Goal: Obtain resource: Obtain resource

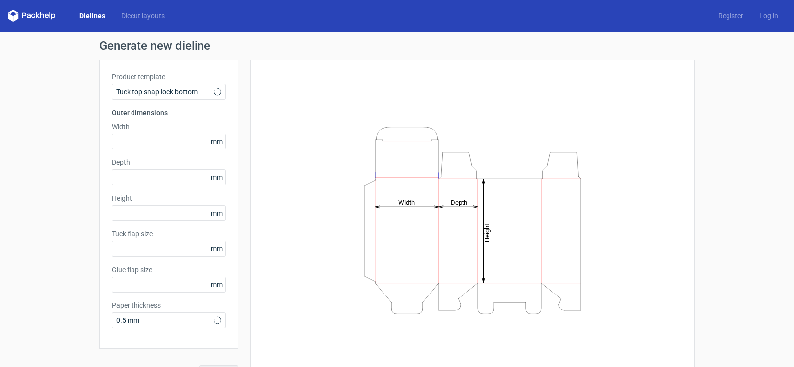
type input "15"
type input "10"
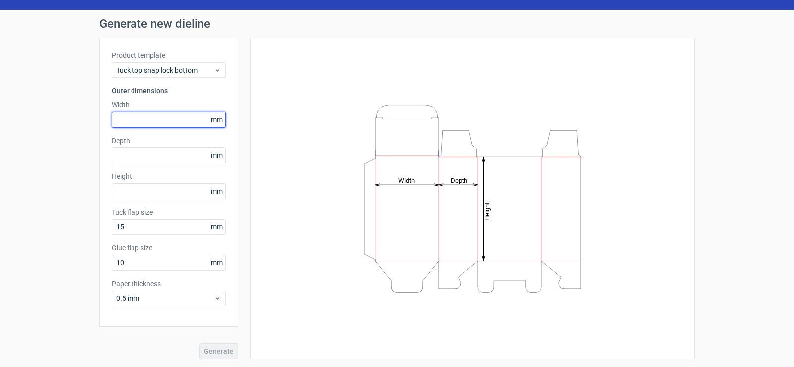
click at [142, 127] on input "text" at bounding box center [169, 120] width 114 height 16
type input "55"
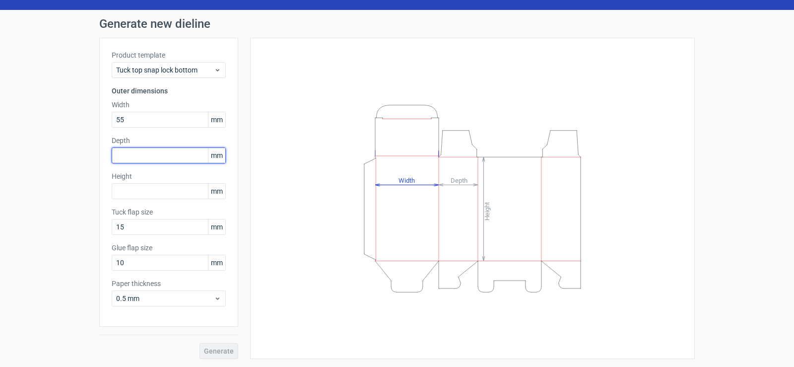
click at [149, 152] on input "text" at bounding box center [169, 155] width 114 height 16
type input "55"
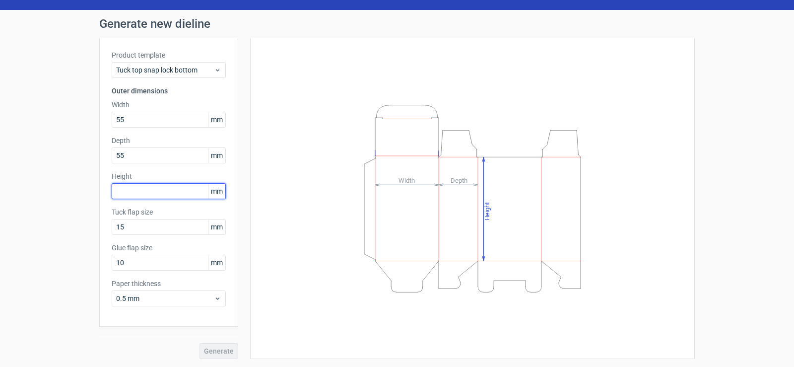
click at [183, 189] on input "text" at bounding box center [169, 191] width 114 height 16
type input "45"
click at [200, 343] on button "Generate" at bounding box center [219, 351] width 39 height 16
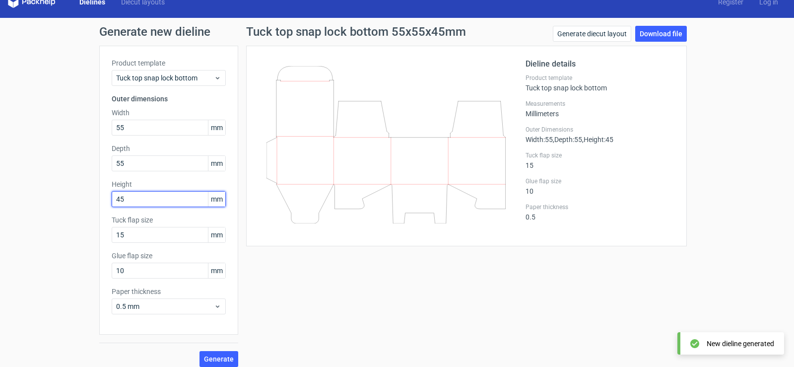
scroll to position [22, 0]
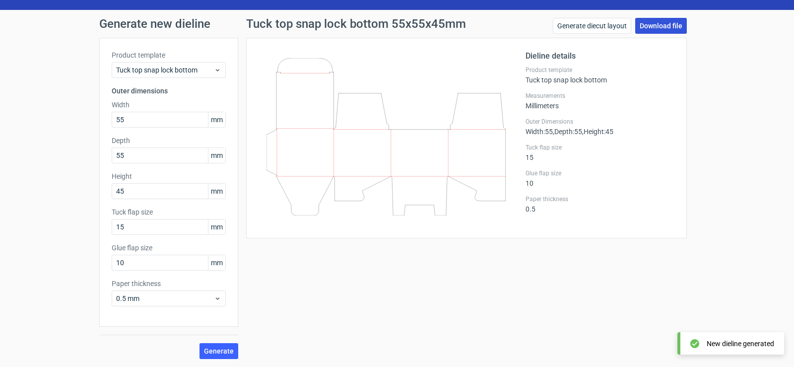
click at [647, 27] on link "Download file" at bounding box center [661, 26] width 52 height 16
click at [214, 348] on span "Generate" at bounding box center [219, 350] width 30 height 7
click at [595, 27] on link "Generate diecut layout" at bounding box center [592, 26] width 78 height 16
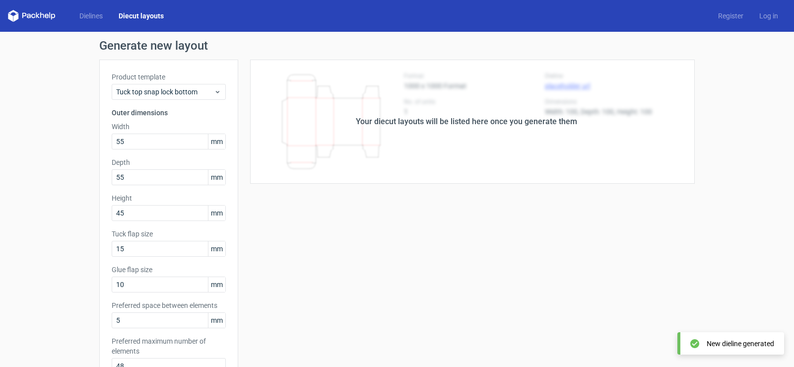
drag, startPoint x: 350, startPoint y: 121, endPoint x: 263, endPoint y: 170, distance: 99.8
click at [348, 122] on div "Your diecut layouts will be listed here once you generate them" at bounding box center [466, 122] width 457 height 124
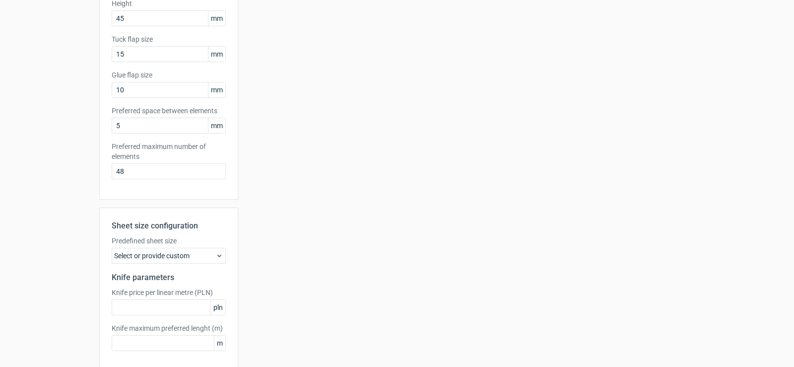
scroll to position [239, 0]
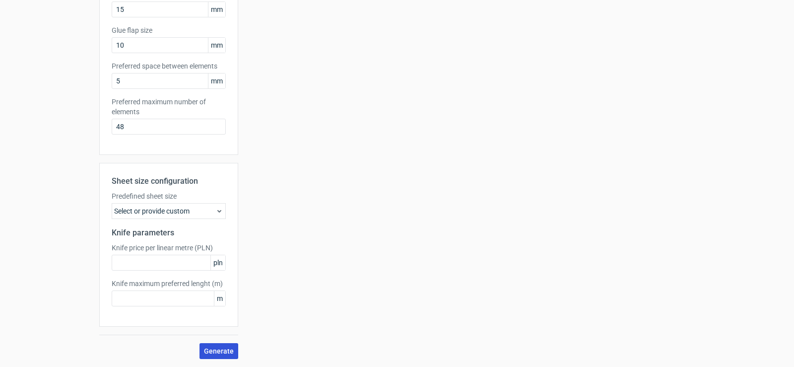
click at [217, 347] on span "Generate" at bounding box center [219, 350] width 30 height 7
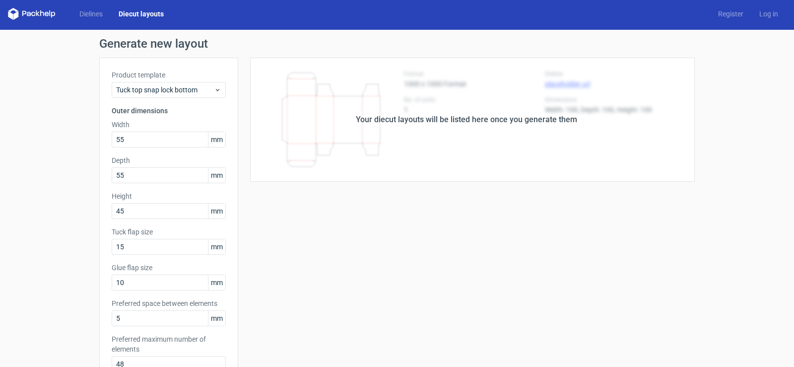
scroll to position [0, 0]
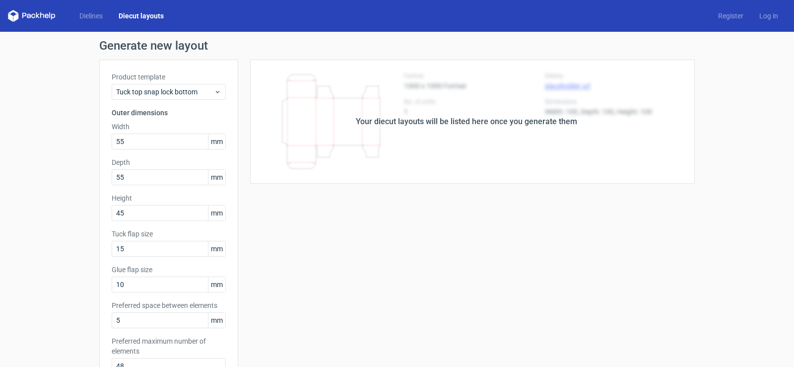
click at [426, 123] on div "Your diecut layouts will be listed here once you generate them" at bounding box center [466, 122] width 221 height 12
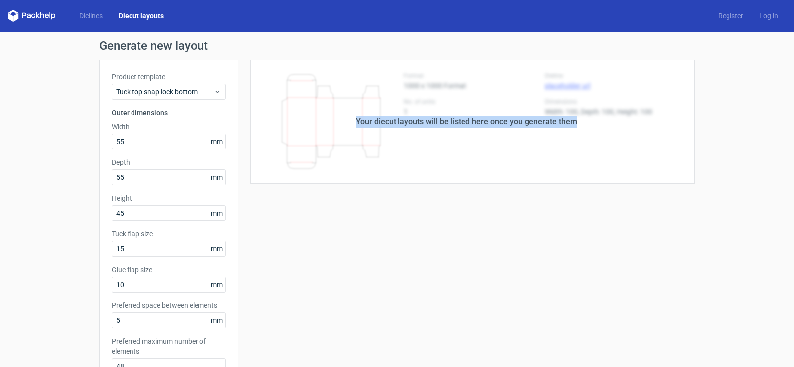
click at [426, 123] on div "Your diecut layouts will be listed here once you generate them" at bounding box center [466, 122] width 221 height 12
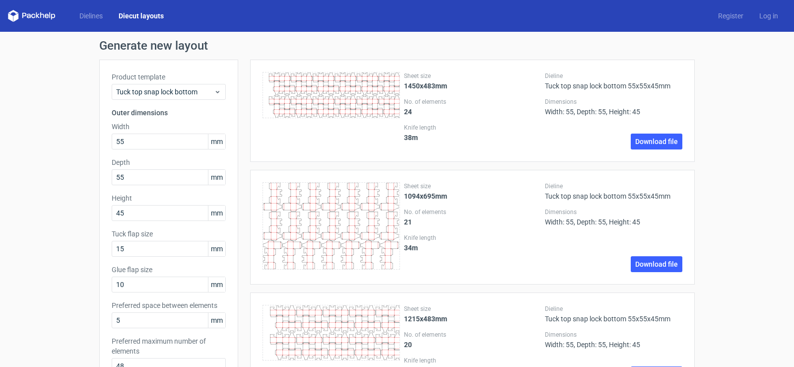
drag, startPoint x: 426, startPoint y: 123, endPoint x: 765, endPoint y: 82, distance: 341.4
click at [659, 138] on link "Download file" at bounding box center [657, 142] width 52 height 16
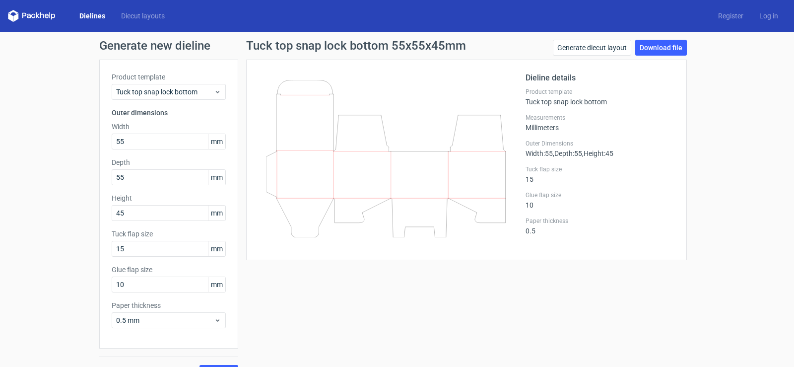
click at [431, 168] on icon at bounding box center [386, 158] width 239 height 157
click at [651, 50] on link "Download file" at bounding box center [661, 48] width 52 height 16
click at [669, 42] on link "Download file" at bounding box center [661, 48] width 52 height 16
click at [655, 51] on link "Download file" at bounding box center [661, 48] width 52 height 16
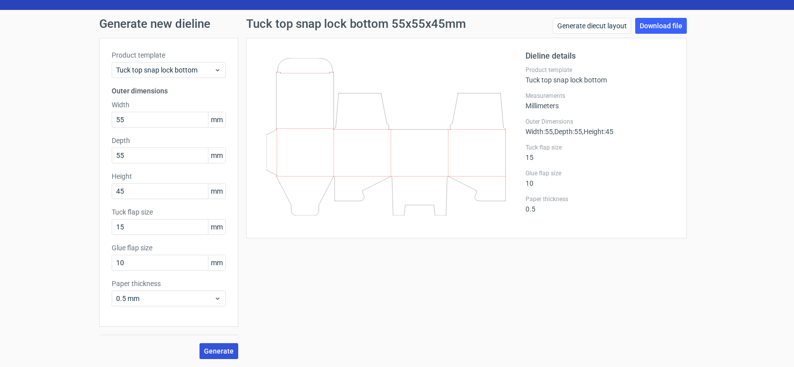
click at [224, 354] on span "Generate" at bounding box center [219, 350] width 30 height 7
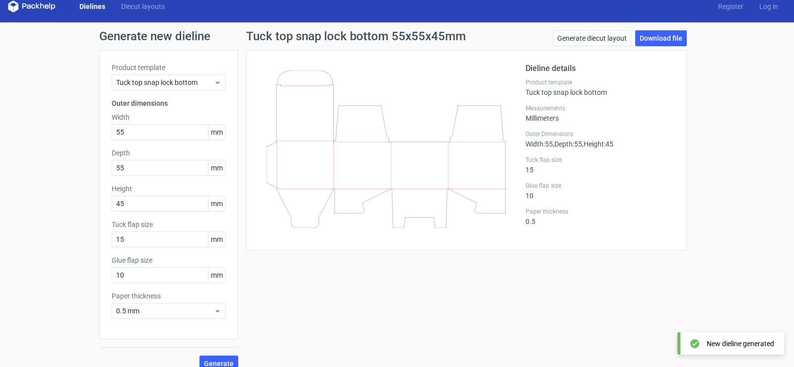
scroll to position [0, 0]
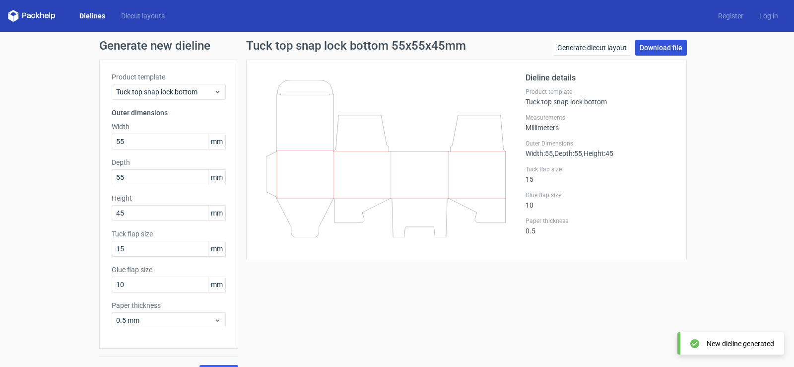
click at [651, 44] on link "Download file" at bounding box center [661, 48] width 52 height 16
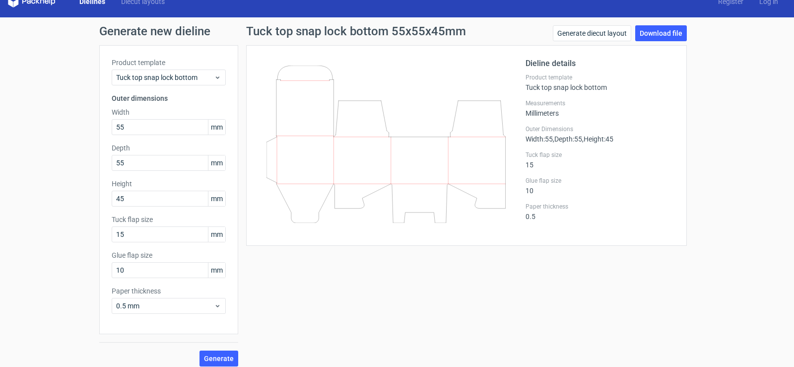
scroll to position [22, 0]
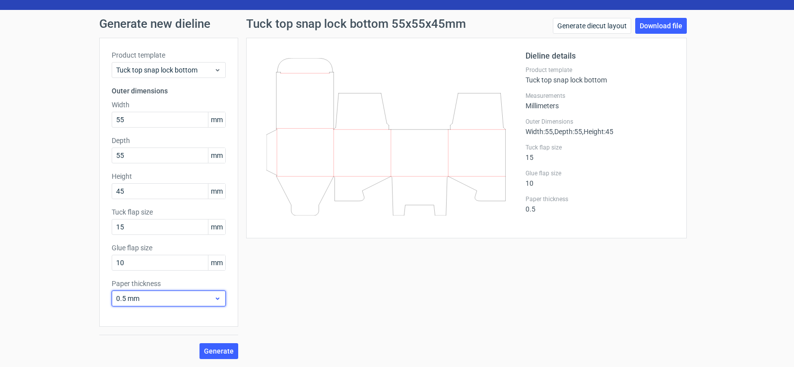
click at [208, 297] on span "0.5 mm" at bounding box center [165, 298] width 98 height 10
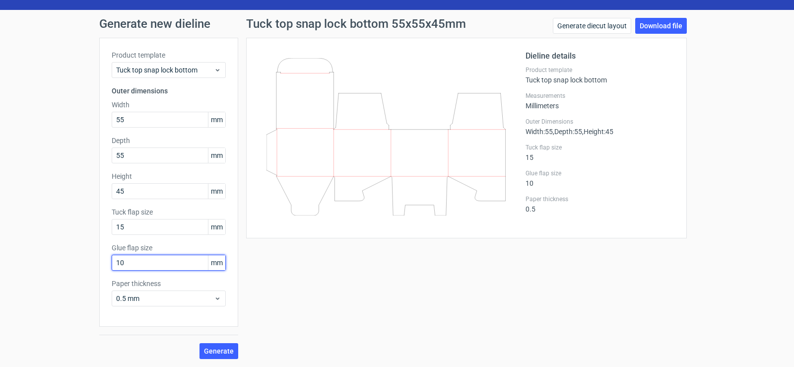
click at [183, 255] on input "10" at bounding box center [169, 263] width 114 height 16
click at [186, 236] on div "Product template Tuck top snap lock bottom Outer dimensions Width 55 mm Depth 5…" at bounding box center [168, 182] width 139 height 289
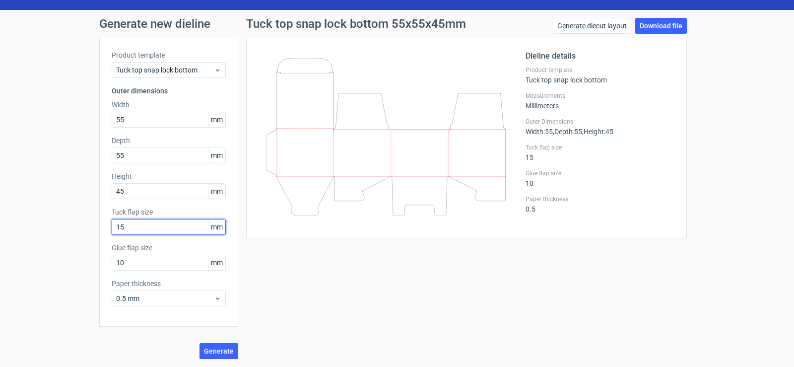
click at [190, 226] on input "15" at bounding box center [169, 227] width 114 height 16
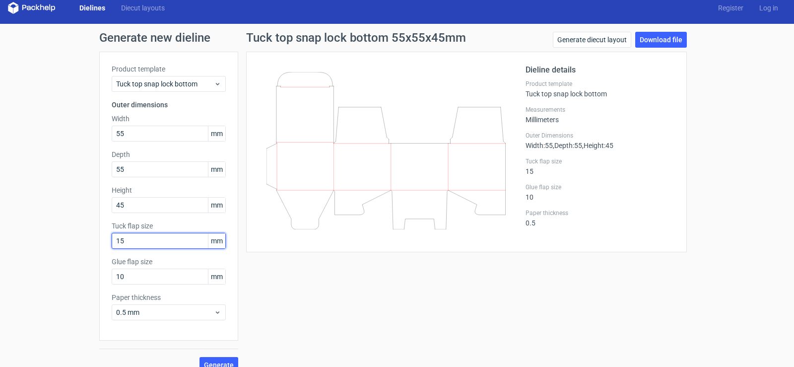
scroll to position [0, 0]
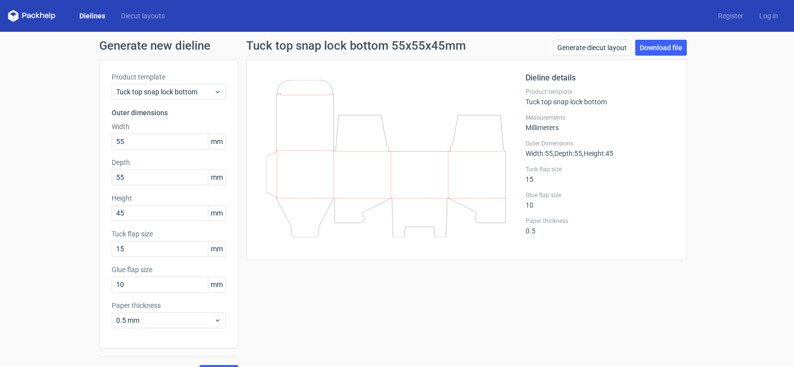
click at [333, 209] on icon at bounding box center [386, 158] width 239 height 157
click at [456, 145] on icon at bounding box center [386, 158] width 239 height 157
click at [188, 97] on div "Tuck top snap lock bottom" at bounding box center [169, 92] width 114 height 16
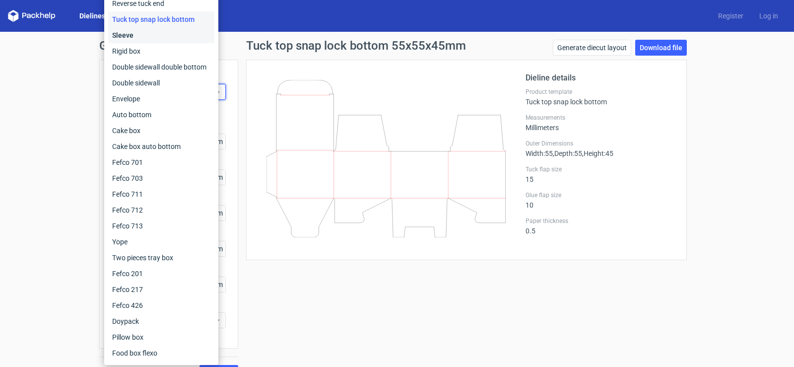
click at [144, 34] on div "Sleeve" at bounding box center [161, 35] width 106 height 16
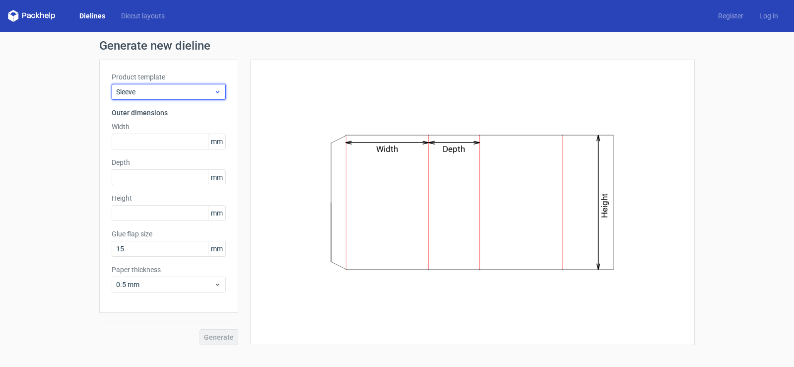
click at [154, 97] on div "Sleeve" at bounding box center [169, 92] width 114 height 16
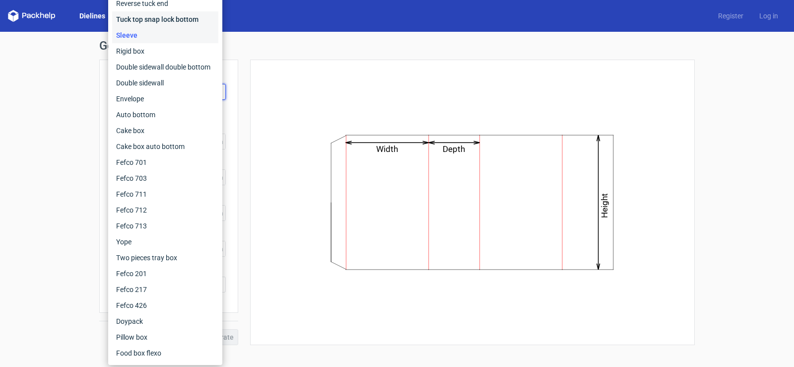
click at [188, 16] on div "Tuck top snap lock bottom" at bounding box center [165, 19] width 106 height 16
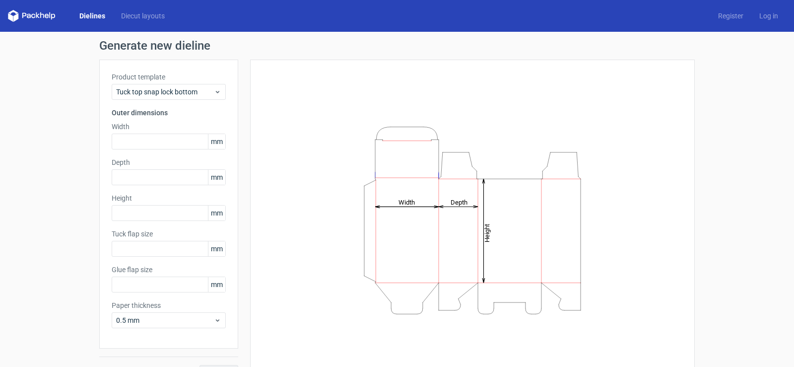
type input "15"
type input "10"
click at [141, 135] on input "text" at bounding box center [169, 142] width 114 height 16
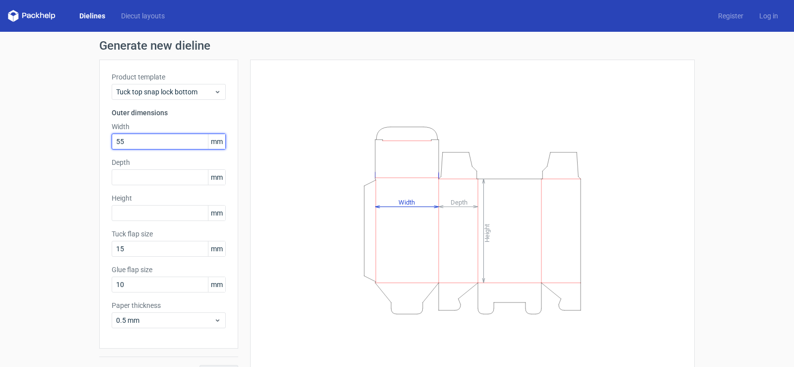
type input "55"
type input "45"
click at [200, 365] on button "Generate" at bounding box center [219, 373] width 39 height 16
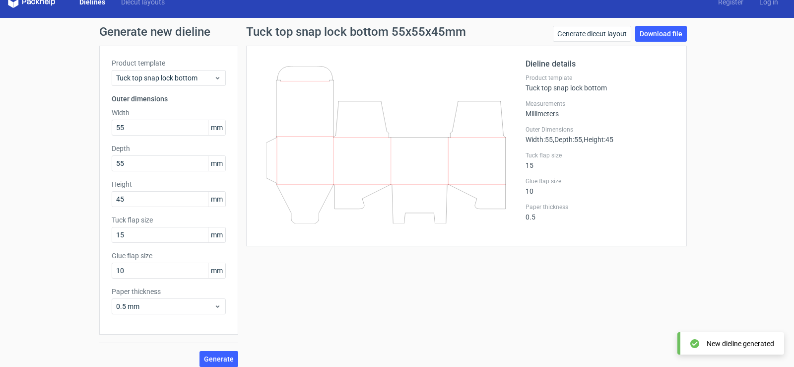
scroll to position [22, 0]
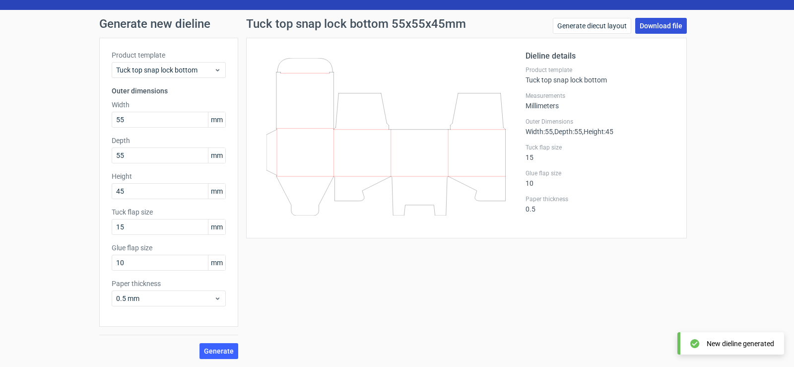
click at [662, 27] on link "Download file" at bounding box center [661, 26] width 52 height 16
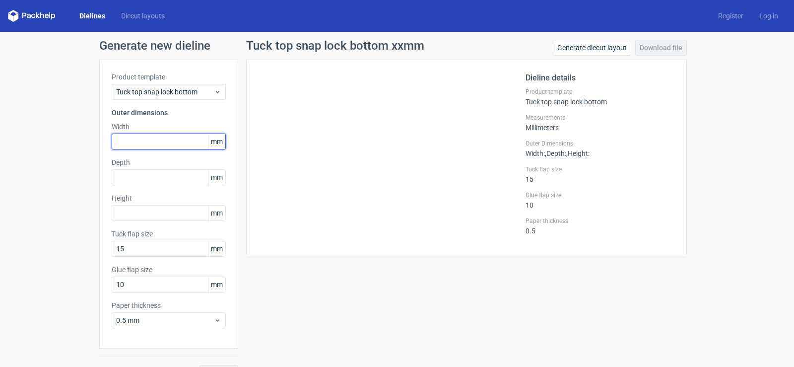
click at [165, 144] on input "text" at bounding box center [169, 142] width 114 height 16
type input "55"
click at [144, 186] on div "Product template Tuck top snap lock bottom Outer dimensions Width 55 mm Depth m…" at bounding box center [168, 204] width 139 height 289
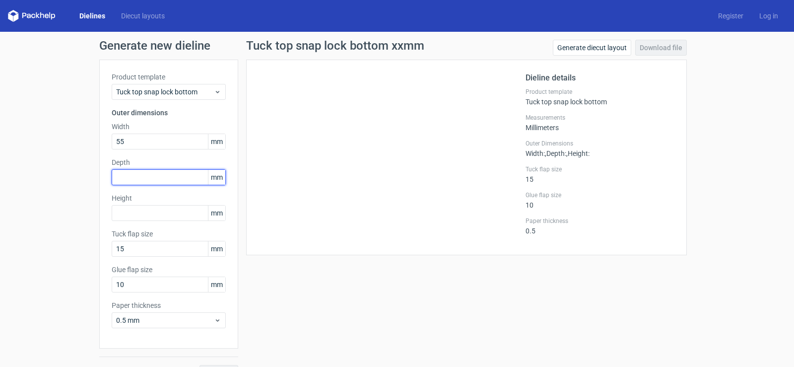
click at [144, 182] on input "text" at bounding box center [169, 177] width 114 height 16
type input "55"
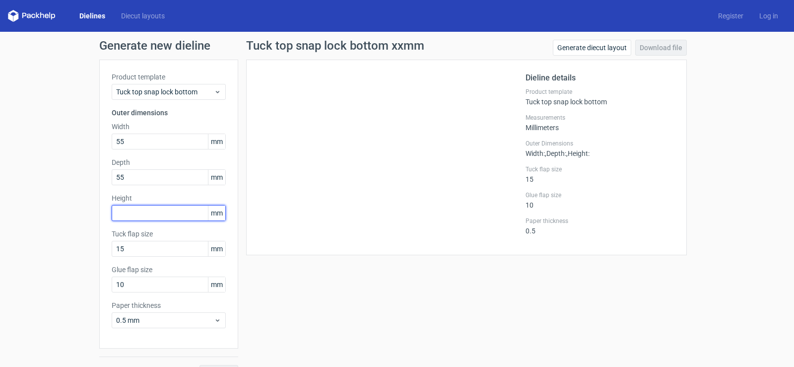
click at [136, 212] on input "text" at bounding box center [169, 213] width 114 height 16
type input "45"
click at [200, 365] on button "Generate" at bounding box center [219, 373] width 39 height 16
click at [78, 174] on div "Generate new dieline Product template Tuck top snap lock bottom Outer dimension…" at bounding box center [397, 210] width 794 height 357
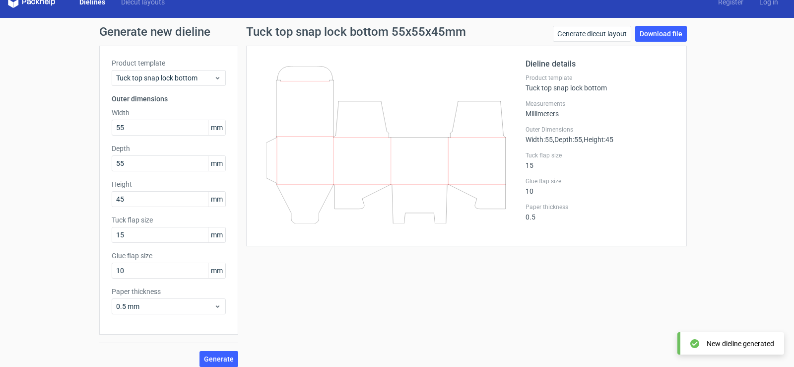
scroll to position [22, 0]
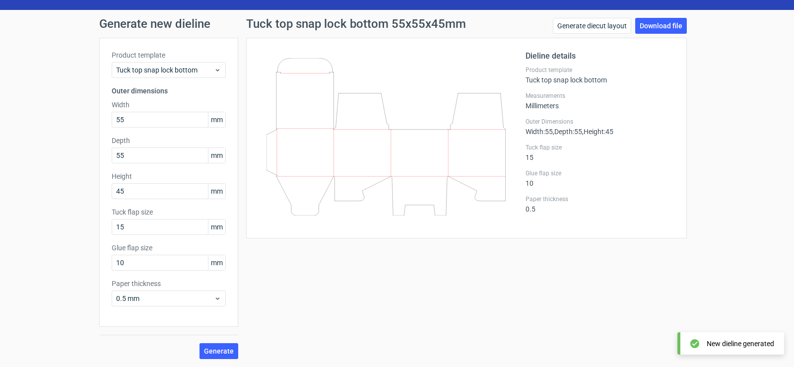
click at [393, 149] on icon at bounding box center [386, 136] width 239 height 157
click at [143, 213] on label "Tuck flap size" at bounding box center [169, 212] width 114 height 10
click at [141, 213] on label "Tuck flap size" at bounding box center [169, 212] width 114 height 10
click at [562, 27] on link "Generate diecut layout" at bounding box center [592, 26] width 78 height 16
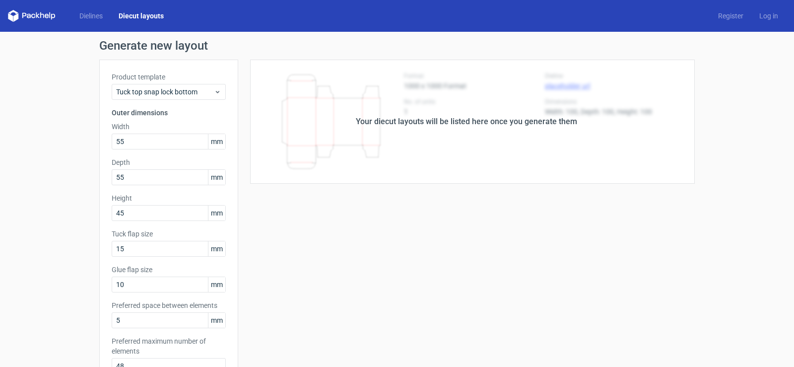
click at [359, 117] on div "Your diecut layouts will be listed here once you generate them" at bounding box center [466, 122] width 221 height 12
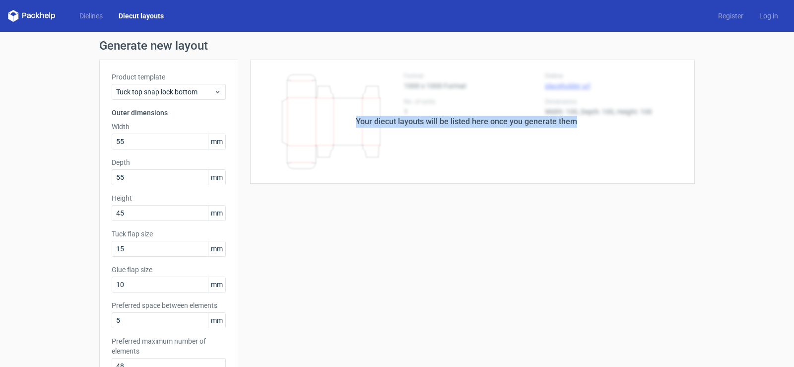
click at [359, 117] on div "Your diecut layouts will be listed here once you generate them" at bounding box center [466, 122] width 221 height 12
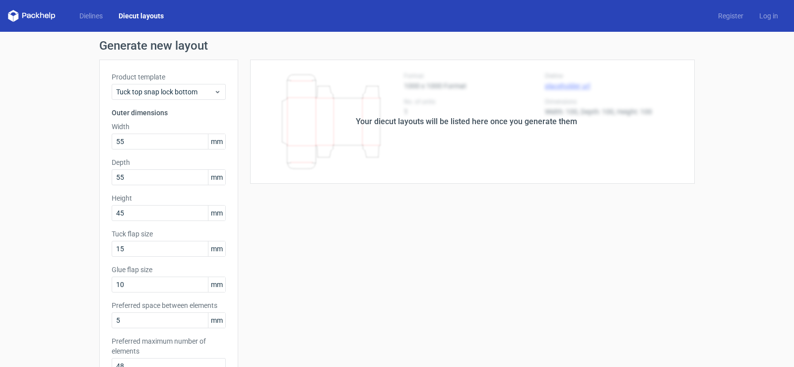
click at [421, 279] on div "Your diecut layouts will be listed here once you generate them Height Depth Wid…" at bounding box center [466, 329] width 457 height 539
click at [182, 151] on div "Product template Tuck top snap lock bottom Outer dimensions Width 55 mm Depth 5…" at bounding box center [168, 227] width 139 height 335
click at [174, 146] on input "55" at bounding box center [169, 142] width 114 height 16
click at [169, 91] on span "Tuck top snap lock bottom" at bounding box center [165, 92] width 98 height 10
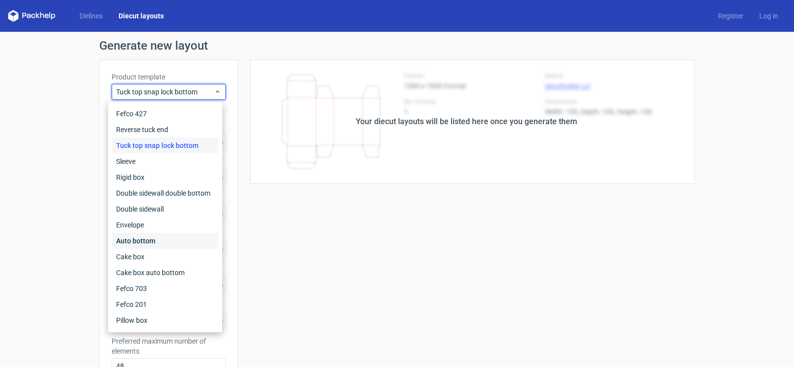
click at [156, 242] on div "Auto bottom" at bounding box center [165, 241] width 106 height 16
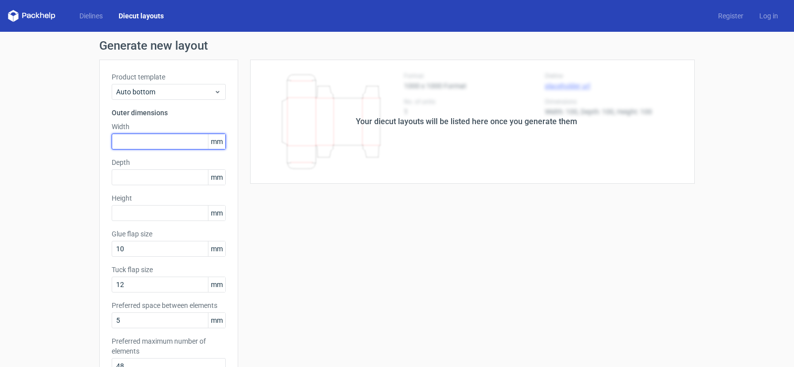
click at [146, 139] on input "text" at bounding box center [169, 142] width 114 height 16
type input "55"
type input "5"
type input "45"
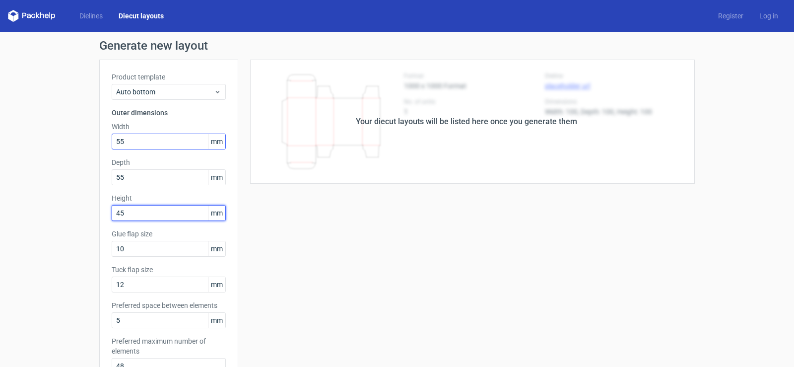
click at [303, 275] on div "Your diecut layouts will be listed here once you generate them Height Depth Wid…" at bounding box center [466, 329] width 457 height 539
click at [193, 226] on div "Product template Auto bottom Outer dimensions Width 55 mm Depth 55 mm Height 45…" at bounding box center [168, 227] width 139 height 335
click at [485, 72] on div "Your diecut layouts will be listed here once you generate them" at bounding box center [466, 122] width 457 height 124
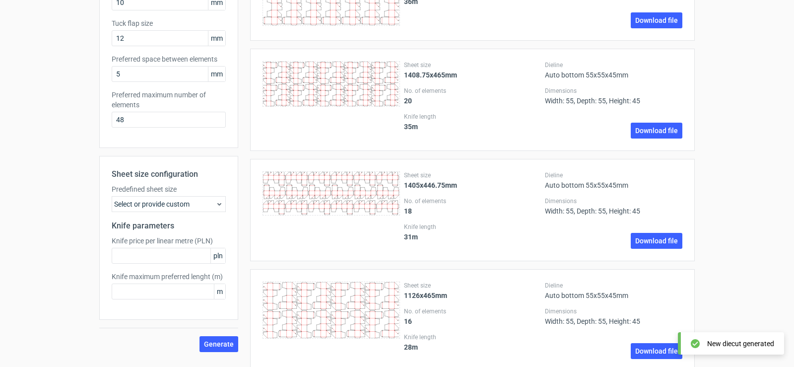
scroll to position [248, 0]
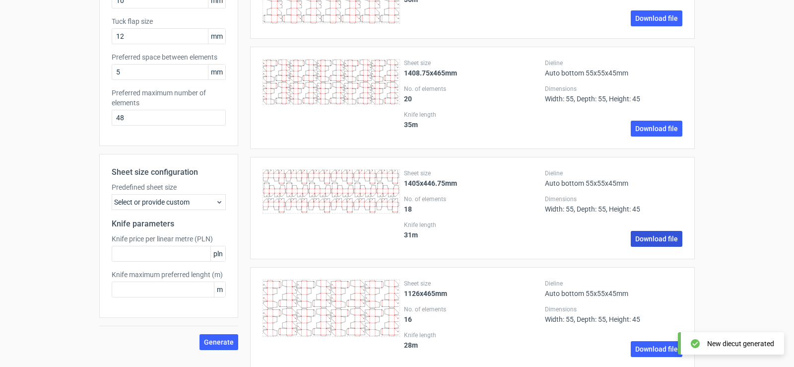
click at [642, 238] on link "Download file" at bounding box center [657, 239] width 52 height 16
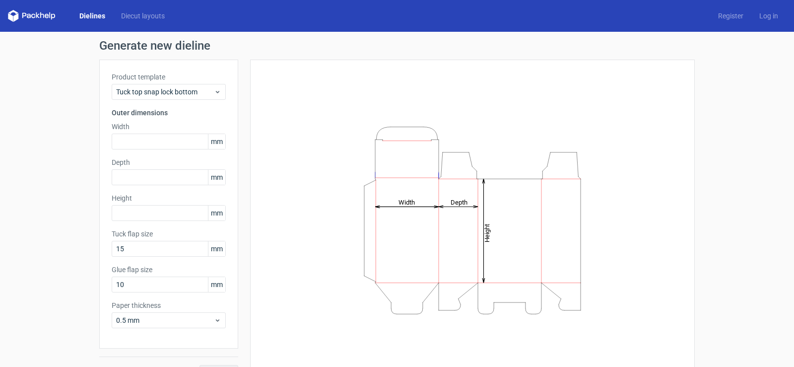
click at [167, 151] on div "Product template Tuck top snap lock bottom Outer dimensions Width mm Depth mm H…" at bounding box center [168, 204] width 139 height 289
drag, startPoint x: 167, startPoint y: 151, endPoint x: 167, endPoint y: 145, distance: 5.5
click at [167, 150] on div "Product template Tuck top snap lock bottom Outer dimensions Width mm Depth mm H…" at bounding box center [168, 204] width 139 height 289
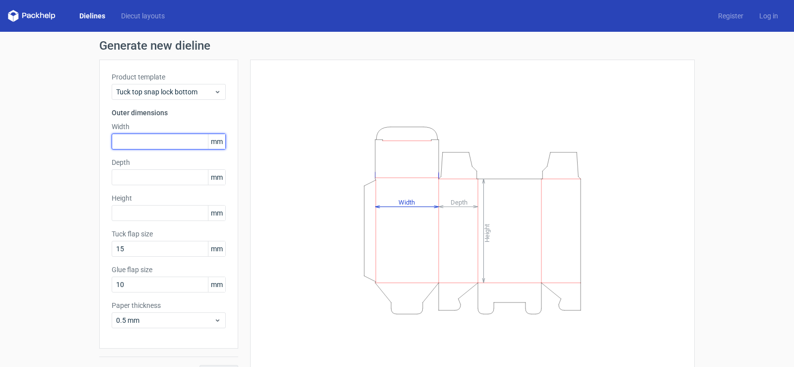
click at [167, 143] on input "text" at bounding box center [169, 142] width 114 height 16
type input "55"
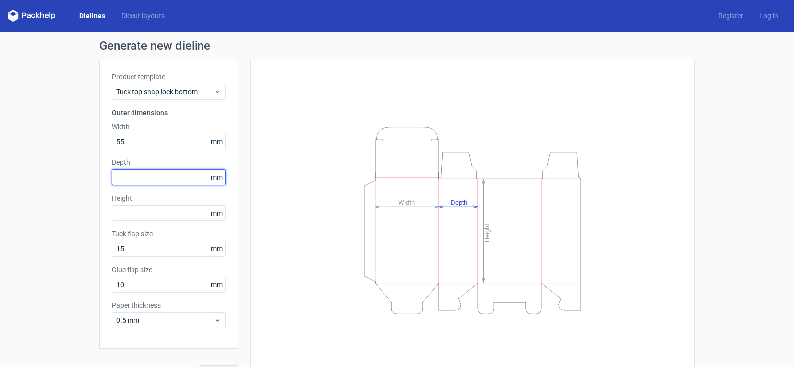
click at [164, 175] on input "text" at bounding box center [169, 177] width 114 height 16
type input "55"
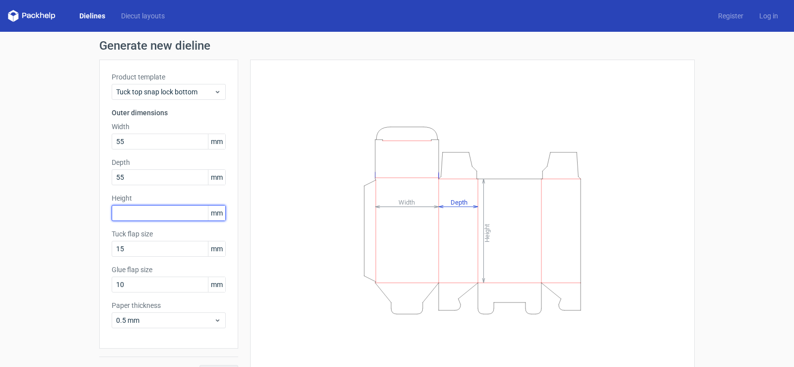
click at [170, 213] on input "text" at bounding box center [169, 213] width 114 height 16
type input "55"
click at [200, 365] on button "Generate" at bounding box center [219, 373] width 39 height 16
click at [128, 230] on label "Tuck flap size" at bounding box center [169, 234] width 114 height 10
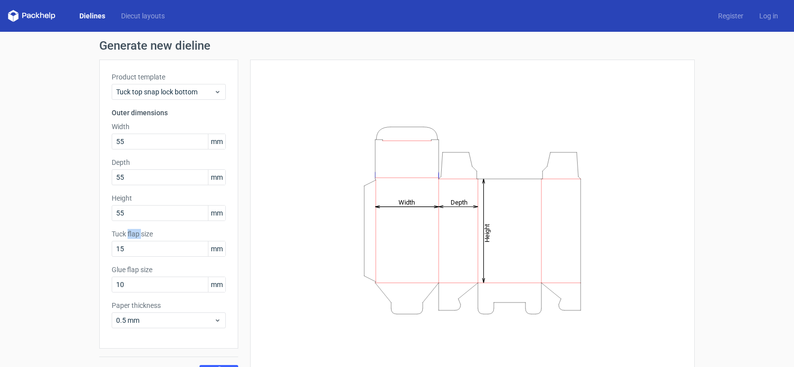
click at [128, 230] on label "Tuck flap size" at bounding box center [169, 234] width 114 height 10
click at [125, 232] on label "Tuck flap size" at bounding box center [169, 234] width 114 height 10
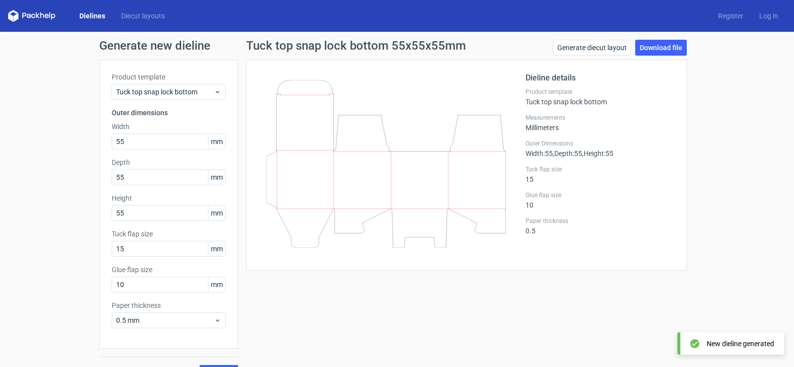
click at [125, 232] on label "Tuck flap size" at bounding box center [169, 234] width 114 height 10
click at [662, 52] on link "Download file" at bounding box center [661, 48] width 52 height 16
click at [138, 235] on label "Tuck flap size" at bounding box center [169, 234] width 114 height 10
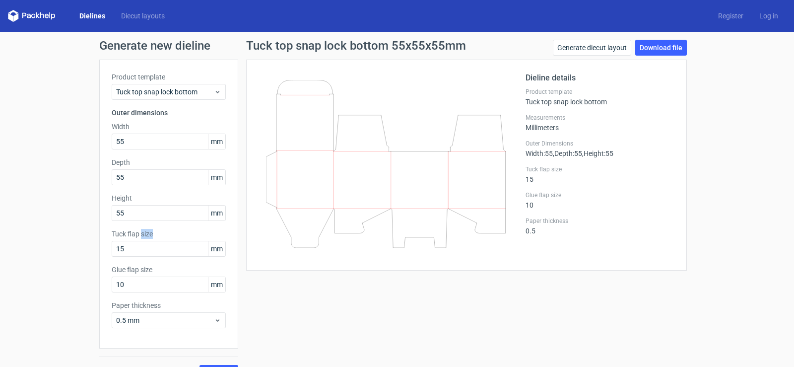
click at [138, 235] on label "Tuck flap size" at bounding box center [169, 234] width 114 height 10
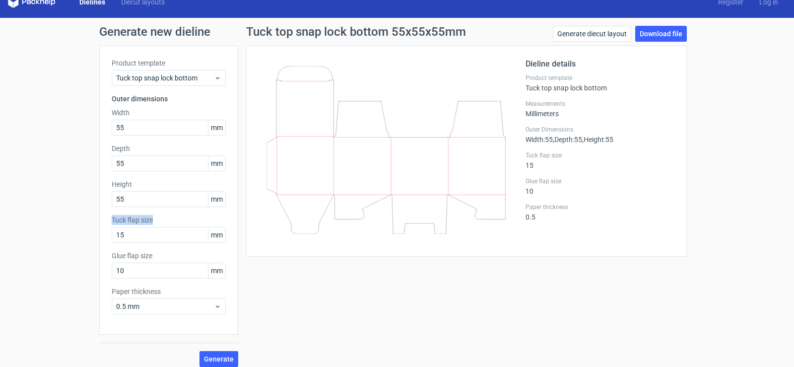
scroll to position [22, 0]
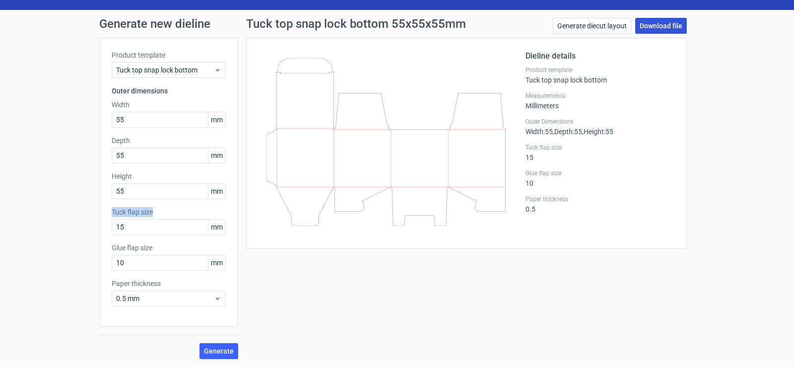
click at [643, 22] on link "Download file" at bounding box center [661, 26] width 52 height 16
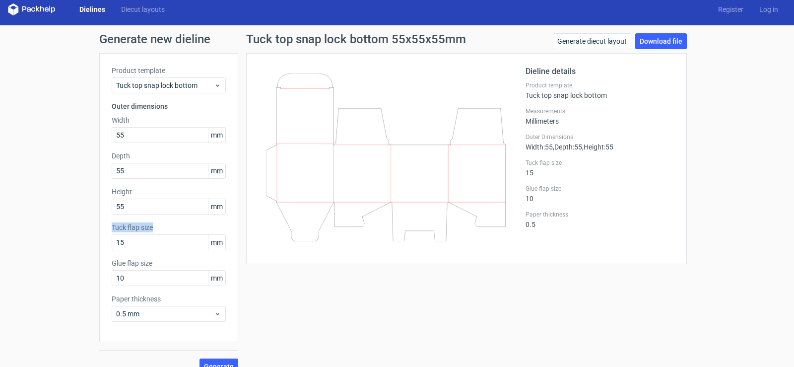
scroll to position [0, 0]
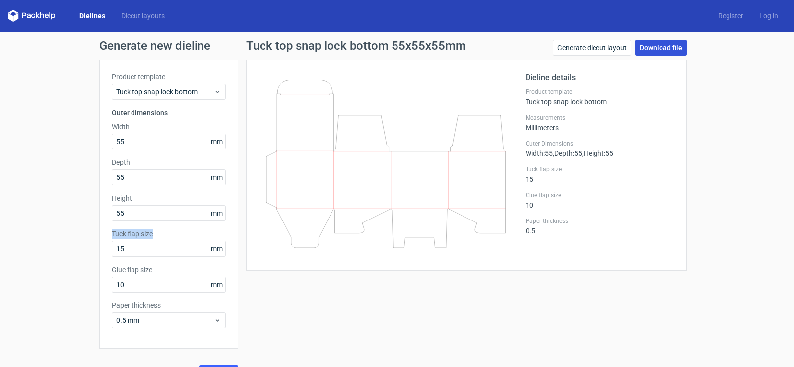
click at [666, 44] on link "Download file" at bounding box center [661, 48] width 52 height 16
click at [21, 192] on div "Generate new dieline Product template Tuck top snap lock bottom Outer dimension…" at bounding box center [397, 210] width 794 height 357
click at [599, 41] on link "Generate diecut layout" at bounding box center [592, 48] width 78 height 16
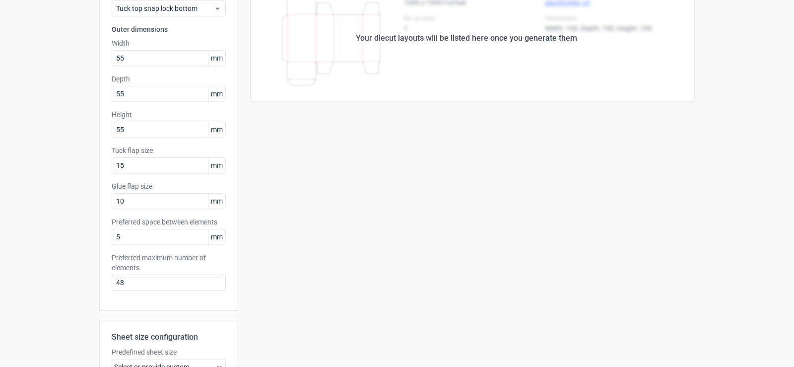
scroll to position [239, 0]
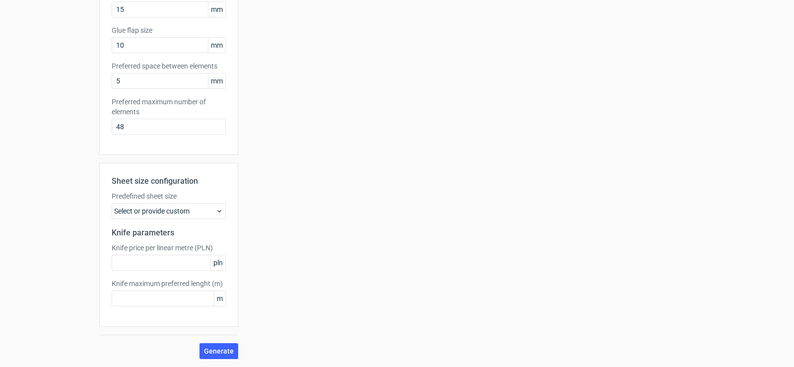
click at [125, 101] on label "Preferred maximum number of elements" at bounding box center [169, 107] width 114 height 20
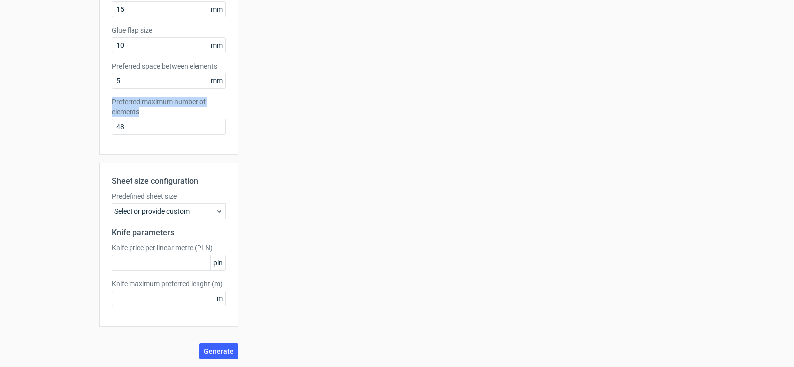
copy label "Preferred maximum number of elements"
click at [174, 125] on input "48" at bounding box center [169, 127] width 114 height 16
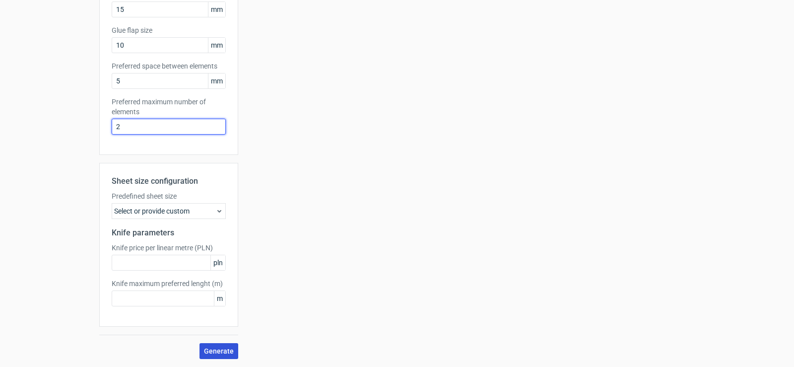
type input "2"
click at [208, 351] on span "Generate" at bounding box center [219, 350] width 30 height 7
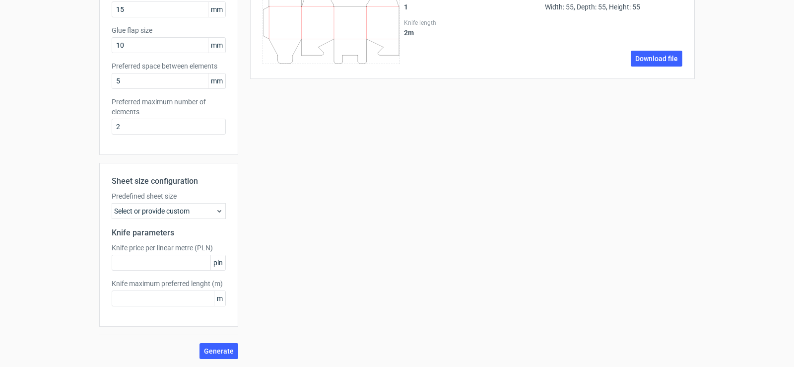
scroll to position [0, 0]
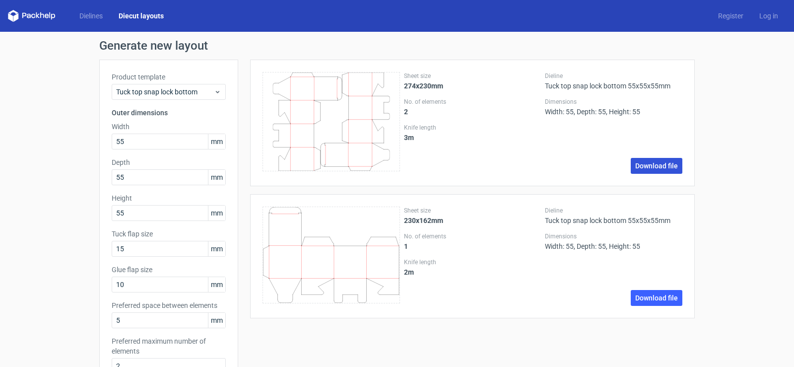
click at [661, 168] on link "Download file" at bounding box center [657, 166] width 52 height 16
click at [127, 212] on input "55" at bounding box center [169, 213] width 114 height 16
type input "45"
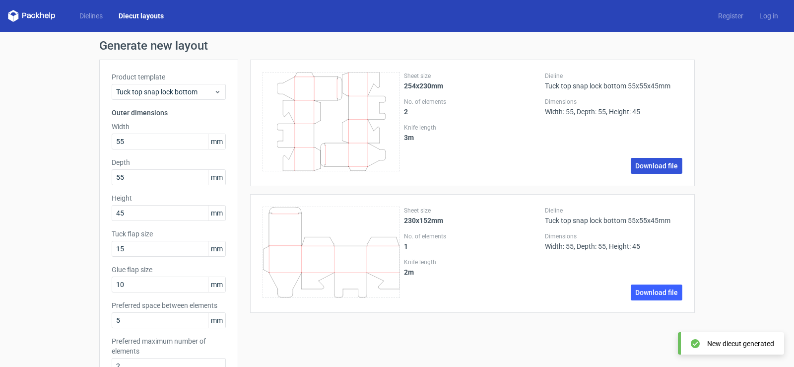
click at [641, 163] on link "Download file" at bounding box center [657, 166] width 52 height 16
